Goal: Complete application form

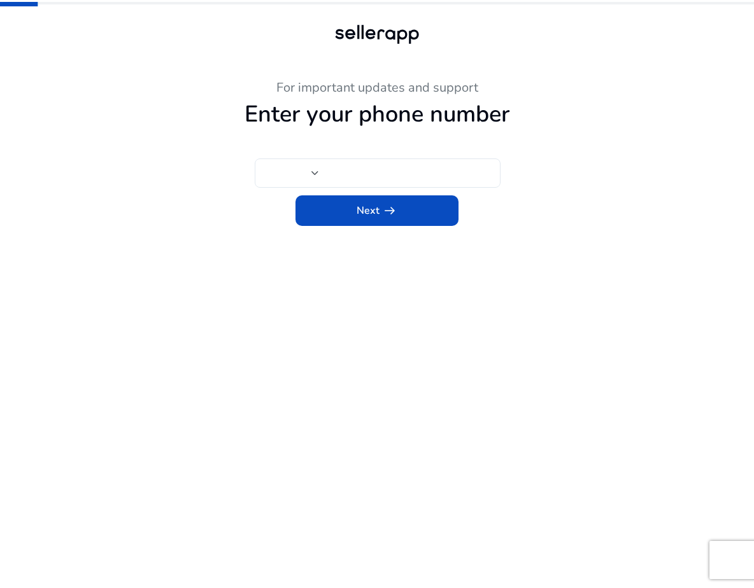
type input "**"
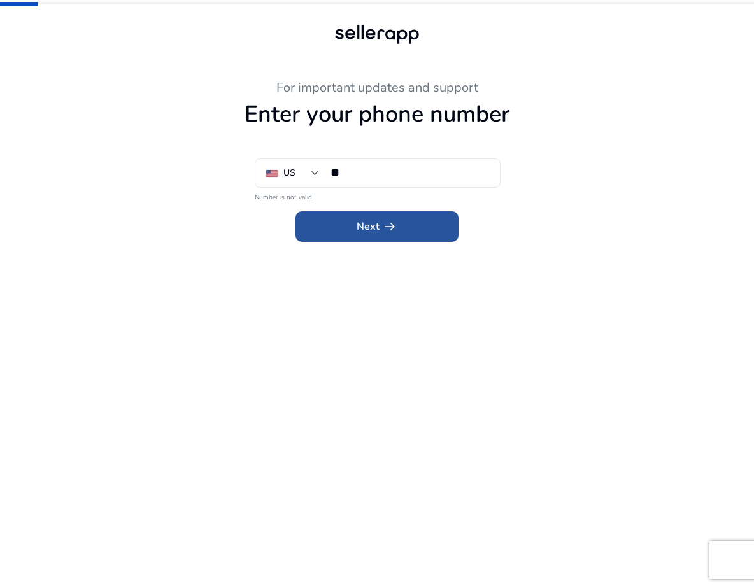
click at [388, 227] on span "arrow_right_alt" at bounding box center [389, 226] width 15 height 15
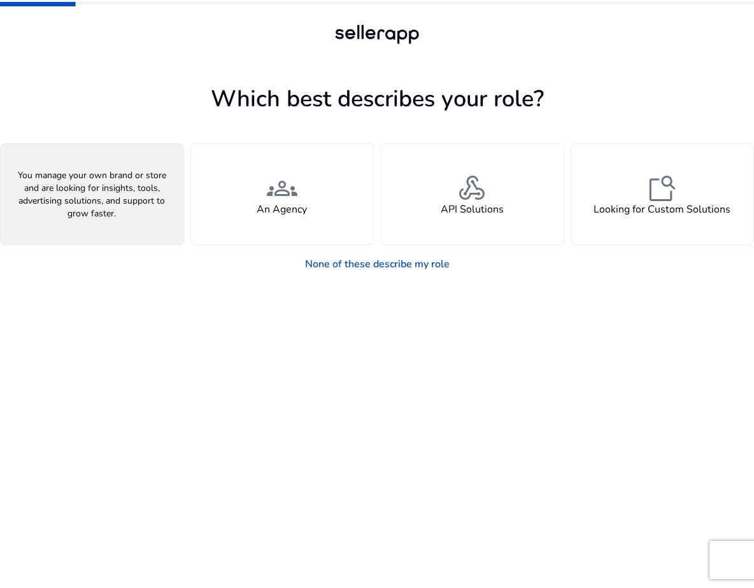
click at [131, 216] on div "person A Seller" at bounding box center [92, 194] width 183 height 101
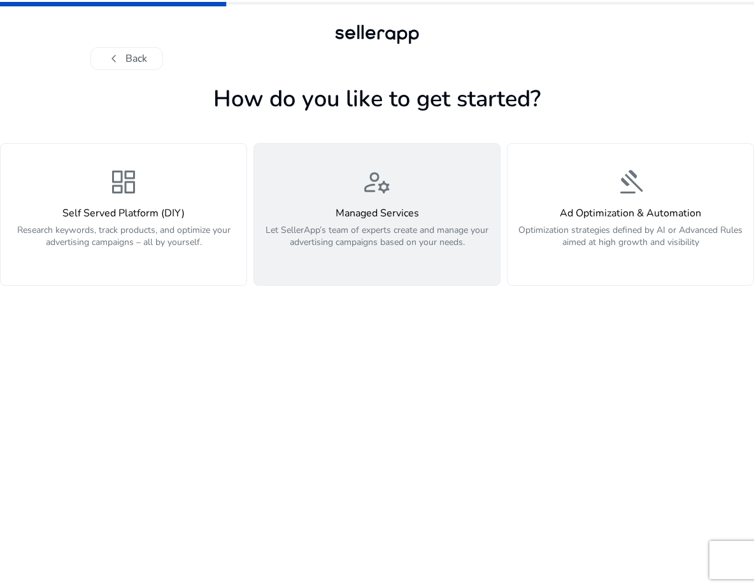
click at [400, 256] on p "Let SellerApp’s team of experts create and manage your advertising campaigns ba…" at bounding box center [377, 243] width 231 height 38
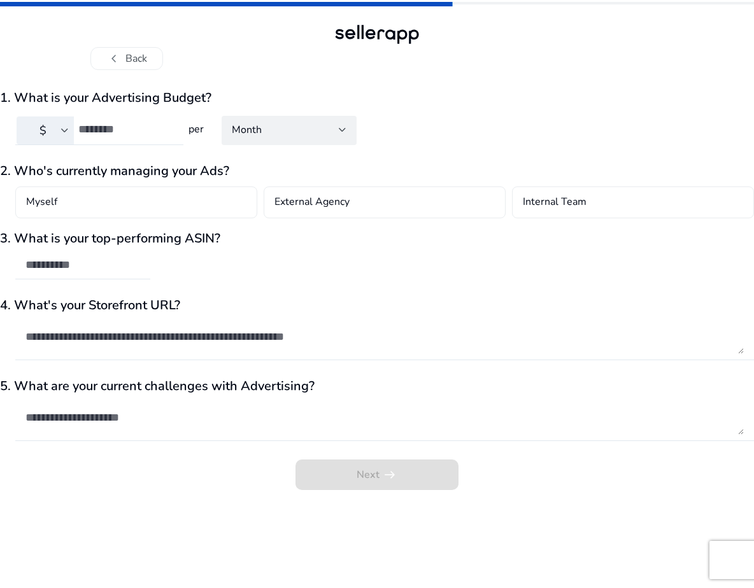
click at [381, 480] on div "Next arrow_right_alt" at bounding box center [377, 479] width 754 height 38
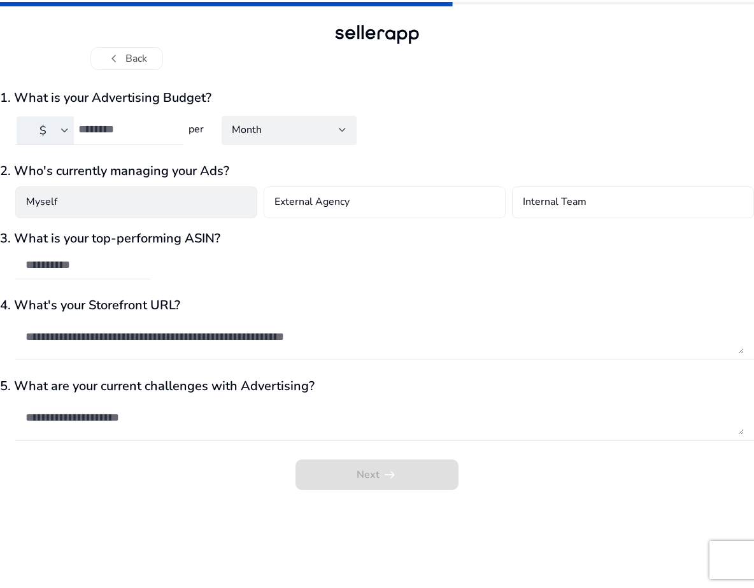
click at [143, 213] on div "Myself" at bounding box center [136, 203] width 242 height 32
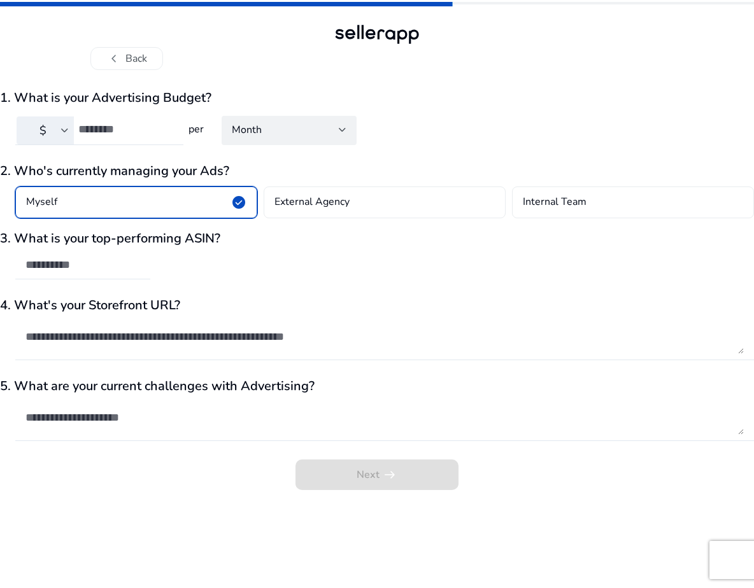
click at [338, 475] on div "Next arrow_right_alt" at bounding box center [377, 479] width 754 height 38
type input "*"
click at [168, 125] on input "*" at bounding box center [125, 129] width 95 height 14
